Goal: Transaction & Acquisition: Book appointment/travel/reservation

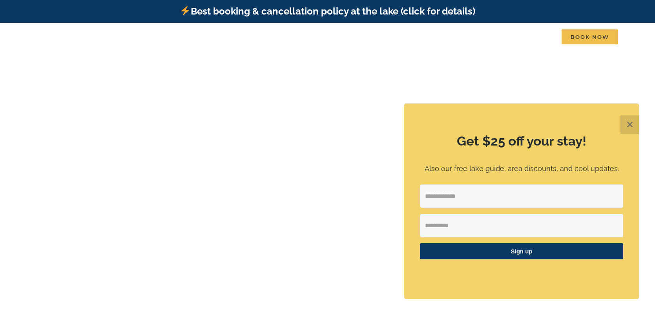
drag, startPoint x: 629, startPoint y: 122, endPoint x: 461, endPoint y: 156, distance: 171.2
click at [622, 124] on button "✕" at bounding box center [629, 124] width 19 height 19
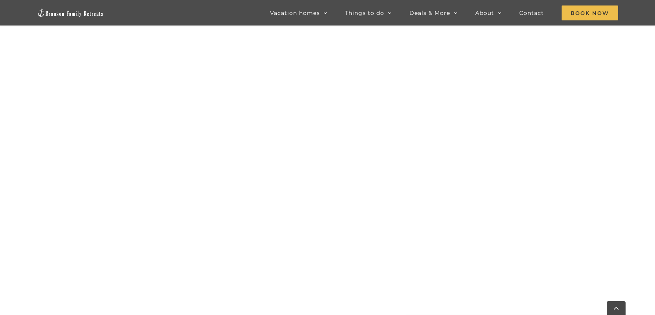
scroll to position [546, 0]
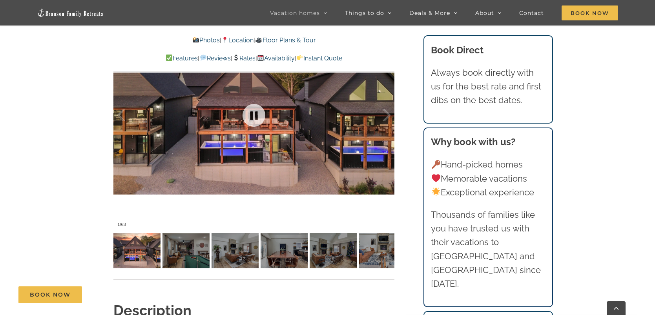
scroll to position [595, 0]
click at [264, 135] on div at bounding box center [253, 115] width 281 height 231
click at [258, 119] on link at bounding box center [253, 115] width 31 height 31
click at [255, 111] on link at bounding box center [253, 115] width 31 height 31
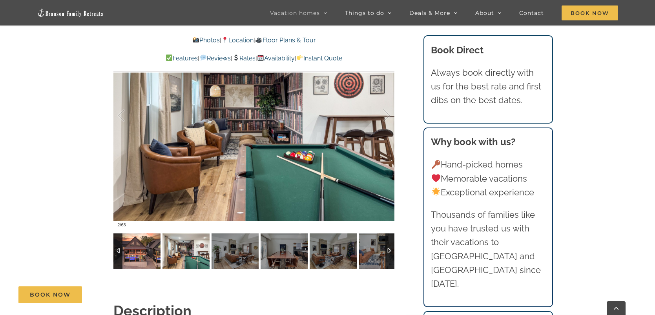
click at [147, 253] on img at bounding box center [136, 250] width 47 height 35
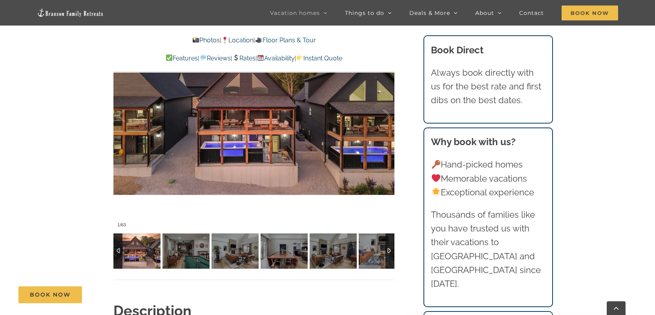
click at [146, 255] on img at bounding box center [136, 250] width 47 height 35
click at [142, 256] on img at bounding box center [136, 250] width 47 height 35
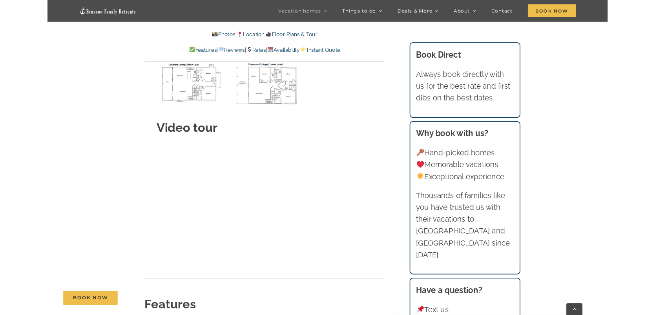
scroll to position [3035, 0]
